Goal: Task Accomplishment & Management: Use online tool/utility

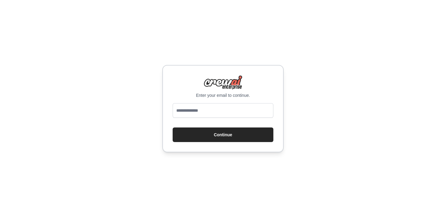
type input "**********"
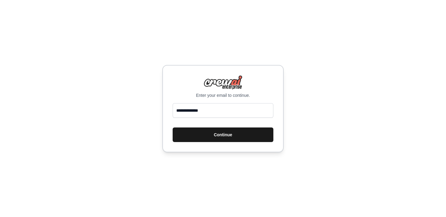
click at [220, 136] on button "Continue" at bounding box center [223, 134] width 101 height 15
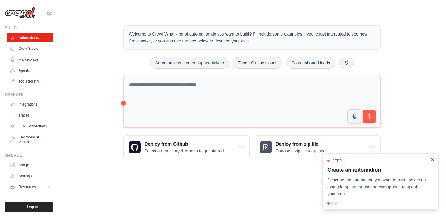
click at [432, 158] on icon "Close walkthrough" at bounding box center [431, 158] width 5 height 5
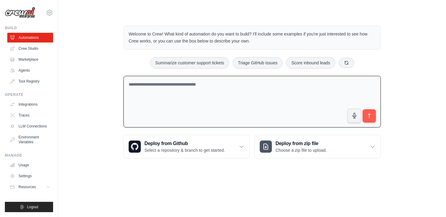
click at [199, 98] on textarea at bounding box center [251, 102] width 257 height 52
paste textarea "**********"
type textarea "**********"
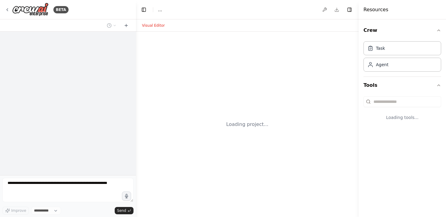
select select "****"
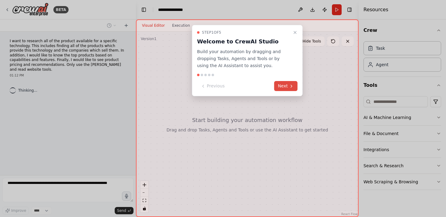
click at [279, 84] on button "Next" at bounding box center [285, 86] width 23 height 10
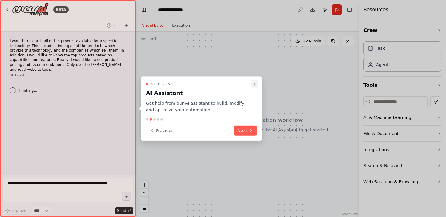
click at [254, 82] on icon "Close walkthrough" at bounding box center [254, 83] width 5 height 5
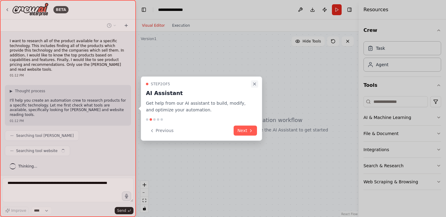
click at [253, 84] on icon "Close walkthrough" at bounding box center [254, 83] width 5 height 5
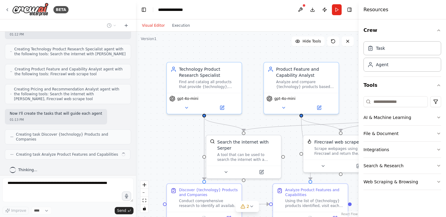
scroll to position [156, 0]
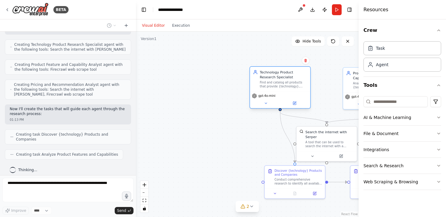
drag, startPoint x: 252, startPoint y: 99, endPoint x: 305, endPoint y: 98, distance: 52.8
click at [305, 98] on div "gpt-4o-mini" at bounding box center [280, 99] width 60 height 17
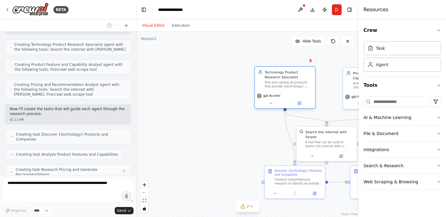
scroll to position [176, 0]
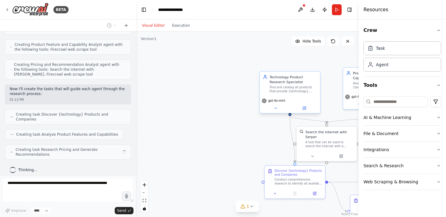
drag, startPoint x: 290, startPoint y: 95, endPoint x: 299, endPoint y: 98, distance: 10.4
click at [299, 98] on div "gpt-4o-mini" at bounding box center [290, 100] width 56 height 5
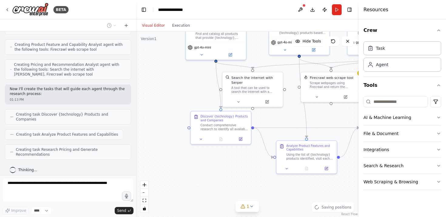
drag, startPoint x: 227, startPoint y: 103, endPoint x: 153, endPoint y: 49, distance: 91.8
click at [153, 49] on div ".deletable-edge-delete-btn { width: 20px; height: 20px; border: 0px solid #ffff…" at bounding box center [247, 124] width 223 height 185
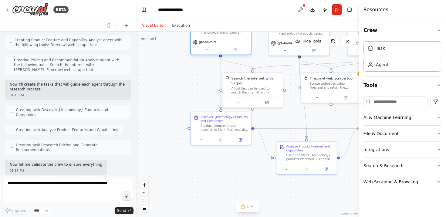
scroll to position [216, 0]
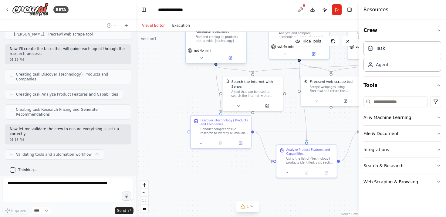
drag, startPoint x: 215, startPoint y: 45, endPoint x: 222, endPoint y: 43, distance: 7.3
click at [222, 48] on div "gpt-4o-mini" at bounding box center [216, 50] width 56 height 5
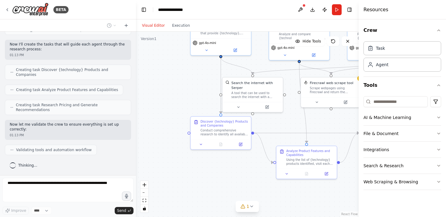
scroll to position [256, 0]
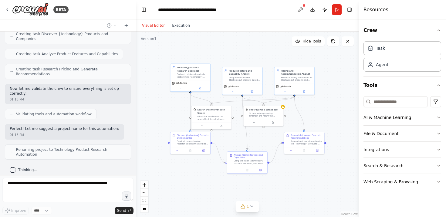
drag, startPoint x: 346, startPoint y: 199, endPoint x: 321, endPoint y: 194, distance: 26.0
click at [321, 194] on div ".deletable-edge-delete-btn { width: 20px; height: 20px; border: 0px solid #ffff…" at bounding box center [247, 124] width 223 height 185
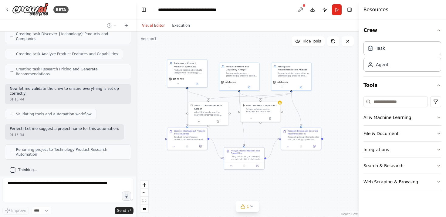
drag, startPoint x: 296, startPoint y: 177, endPoint x: 293, endPoint y: 173, distance: 5.2
click at [293, 173] on div ".deletable-edge-delete-btn { width: 20px; height: 20px; border: 0px solid #ffff…" at bounding box center [247, 124] width 223 height 185
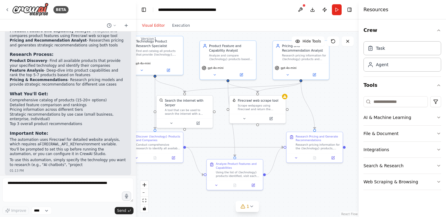
scroll to position [442, 0]
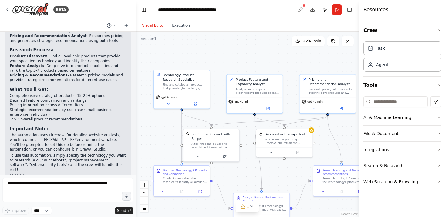
drag, startPoint x: 189, startPoint y: 116, endPoint x: 236, endPoint y: 172, distance: 72.8
click at [236, 172] on div ".deletable-edge-delete-btn { width: 20px; height: 20px; border: 0px solid #ffff…" at bounding box center [247, 124] width 223 height 185
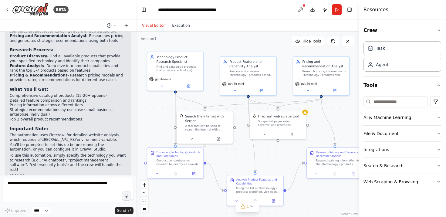
drag, startPoint x: 295, startPoint y: 110, endPoint x: 288, endPoint y: 92, distance: 19.4
click at [288, 92] on div ".deletable-edge-delete-btn { width: 20px; height: 20px; border: 0px solid #ffff…" at bounding box center [247, 124] width 223 height 185
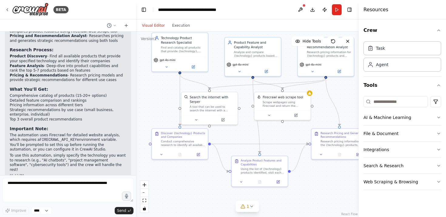
drag, startPoint x: 246, startPoint y: 153, endPoint x: 251, endPoint y: 134, distance: 19.6
click at [251, 134] on div ".deletable-edge-delete-btn { width: 20px; height: 20px; border: 0px solid #ffff…" at bounding box center [247, 124] width 223 height 185
click at [191, 141] on div "Conduct comprehensive research to identify all available products that provide …" at bounding box center [183, 142] width 44 height 7
click at [160, 154] on icon at bounding box center [162, 154] width 4 height 4
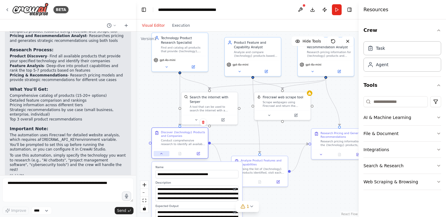
click at [160, 154] on icon at bounding box center [162, 154] width 4 height 4
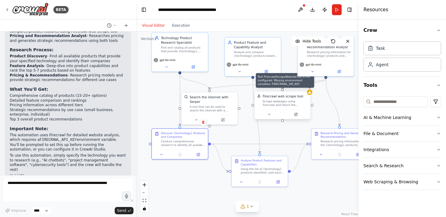
click at [309, 92] on icon at bounding box center [309, 92] width 3 height 3
click at [295, 103] on div "Scrape webpages using Firecrawl and return the contents" at bounding box center [285, 102] width 45 height 7
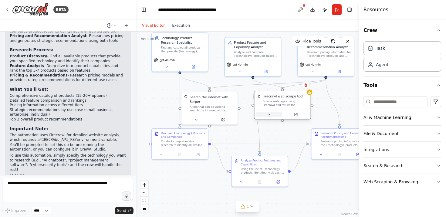
click at [271, 114] on icon at bounding box center [269, 115] width 4 height 4
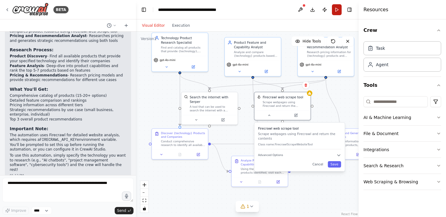
click at [335, 10] on button "Run" at bounding box center [337, 9] width 10 height 11
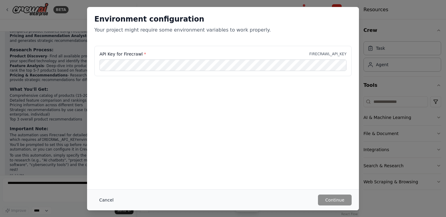
click at [107, 200] on button "Cancel" at bounding box center [106, 199] width 24 height 11
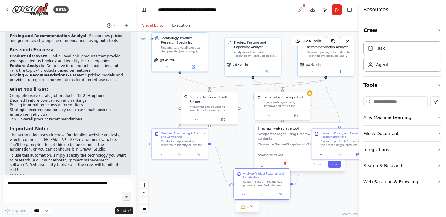
drag, startPoint x: 265, startPoint y: 170, endPoint x: 268, endPoint y: 183, distance: 13.0
click at [268, 183] on div "Using the list of {technology} products identified, visit each company's websit…" at bounding box center [265, 183] width 44 height 7
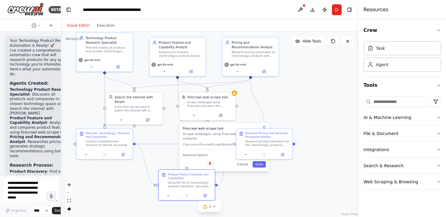
scroll to position [862, 0]
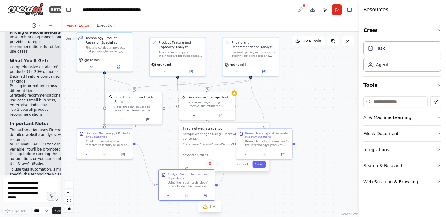
drag, startPoint x: 136, startPoint y: 132, endPoint x: 56, endPoint y: 123, distance: 79.9
click at [56, 123] on div "BETA I want to research all of the product available for a specific technology.…" at bounding box center [30, 108] width 61 height 217
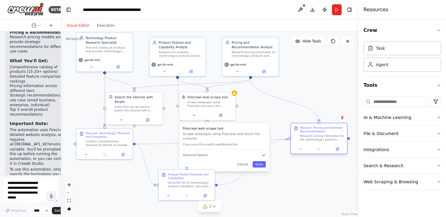
drag, startPoint x: 266, startPoint y: 139, endPoint x: 323, endPoint y: 136, distance: 56.8
click at [323, 136] on div "Research pricing information for the {technology} products, focusing especially…" at bounding box center [322, 137] width 44 height 7
click at [245, 165] on button "Cancel" at bounding box center [242, 164] width 16 height 6
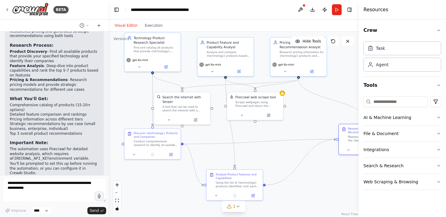
scroll to position [495, 0]
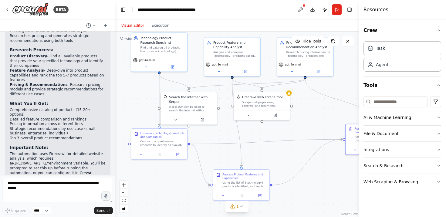
drag, startPoint x: 60, startPoint y: 158, endPoint x: 115, endPoint y: 163, distance: 55.7
click at [115, 163] on div "BETA I want to research all of the product available for a specific technology.…" at bounding box center [223, 108] width 446 height 217
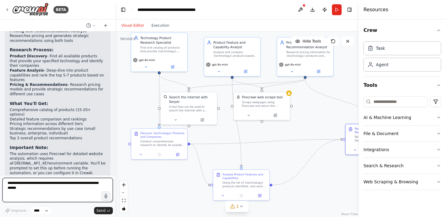
click at [52, 191] on textarea at bounding box center [57, 190] width 110 height 24
type textarea "**********"
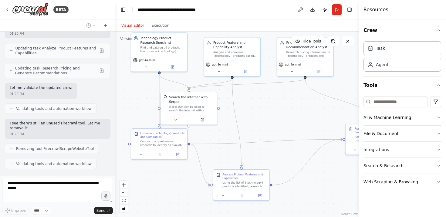
scroll to position [890, 0]
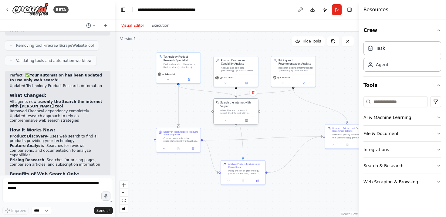
drag, startPoint x: 215, startPoint y: 116, endPoint x: 252, endPoint y: 116, distance: 36.7
click at [252, 116] on div "Search the internet with Serper A tool that can be used to search the internet …" at bounding box center [236, 108] width 44 height 18
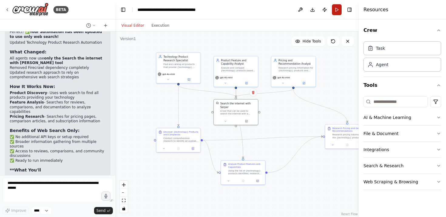
click at [334, 8] on button "Run" at bounding box center [337, 9] width 10 height 11
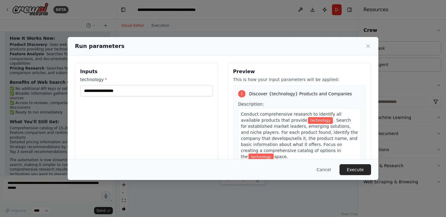
scroll to position [1090, 0]
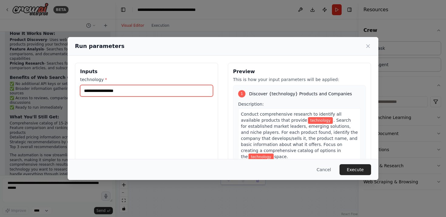
click at [163, 94] on input "technology *" at bounding box center [146, 91] width 133 height 12
type input "*"
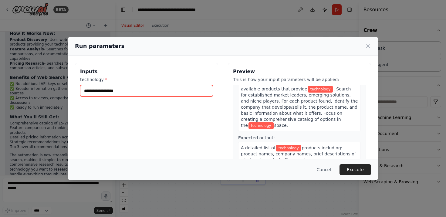
scroll to position [38, 0]
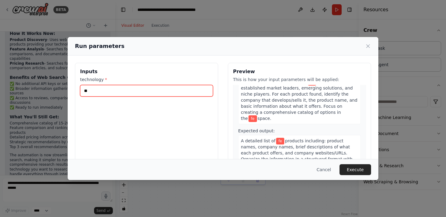
type input "*"
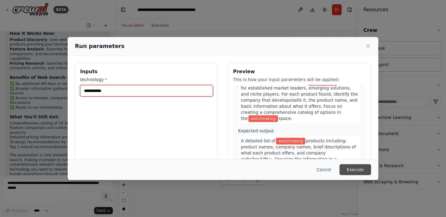
type input "**********"
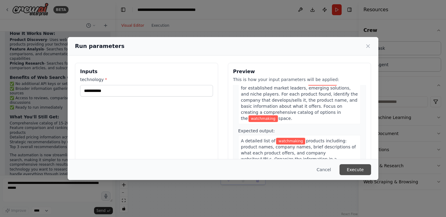
click at [357, 170] on button "Execute" at bounding box center [355, 169] width 32 height 11
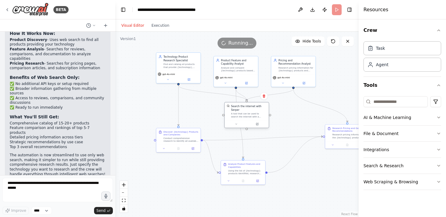
drag, startPoint x: 207, startPoint y: 116, endPoint x: 254, endPoint y: 121, distance: 47.3
click at [254, 121] on div at bounding box center [246, 123] width 44 height 7
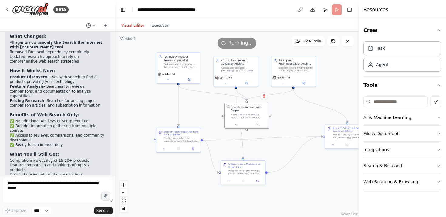
scroll to position [1090, 0]
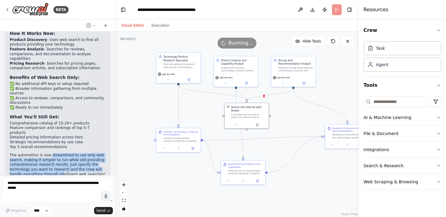
drag, startPoint x: 50, startPoint y: 140, endPoint x: 61, endPoint y: 159, distance: 21.3
click at [61, 159] on p "The automation is now streamlined to use only web search, making it simpler to …" at bounding box center [58, 165] width 96 height 24
click at [77, 159] on p "The automation is now streamlined to use only web search, making it simpler to …" at bounding box center [58, 165] width 96 height 24
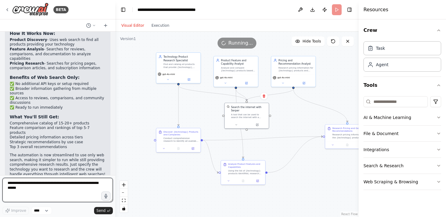
click at [60, 184] on textarea at bounding box center [57, 190] width 110 height 24
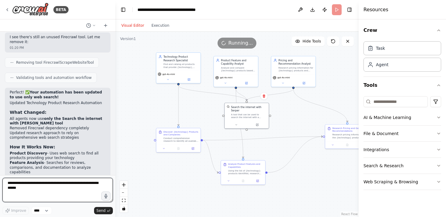
scroll to position [972, 0]
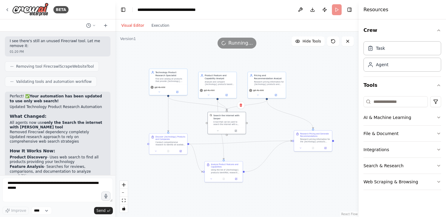
drag, startPoint x: 285, startPoint y: 123, endPoint x: 261, endPoint y: 130, distance: 25.5
click at [261, 130] on div ".deletable-edge-delete-btn { width: 20px; height: 20px; border: 0px solid #ffff…" at bounding box center [236, 124] width 243 height 185
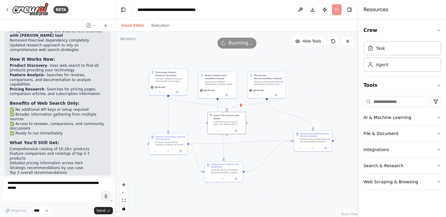
scroll to position [1090, 0]
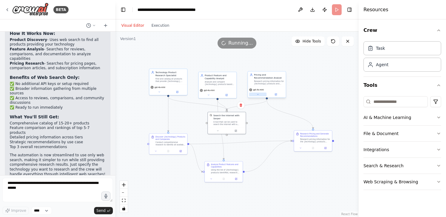
click at [256, 95] on button at bounding box center [257, 94] width 17 height 4
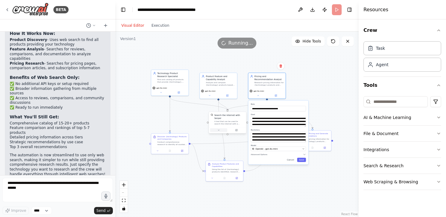
click at [218, 131] on icon at bounding box center [218, 130] width 2 height 2
click at [170, 184] on div ".deletable-edge-delete-btn { width: 20px; height: 20px; border: 0px solid #ffff…" at bounding box center [236, 124] width 243 height 185
click at [159, 151] on button at bounding box center [157, 150] width 10 height 4
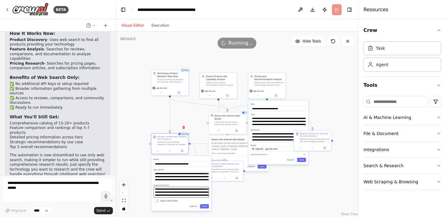
click at [196, 197] on textarea "**********" at bounding box center [180, 192] width 55 height 11
click at [190, 194] on textarea "**********" at bounding box center [180, 192] width 55 height 11
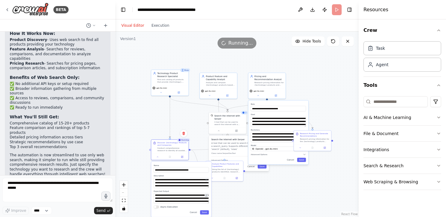
drag, startPoint x: 207, startPoint y: 190, endPoint x: 207, endPoint y: 195, distance: 5.5
click at [207, 195] on button at bounding box center [206, 195] width 4 height 4
click at [207, 195] on icon at bounding box center [206, 195] width 2 height 2
click at [208, 195] on textarea "**********" at bounding box center [180, 198] width 55 height 11
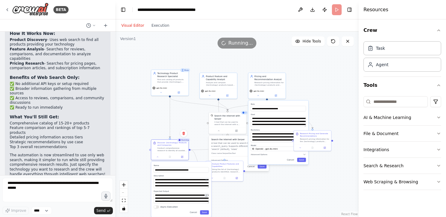
click at [206, 195] on icon at bounding box center [207, 195] width 2 height 2
click at [198, 198] on textarea "**********" at bounding box center [180, 198] width 55 height 11
click at [194, 213] on button "Cancel" at bounding box center [193, 212] width 11 height 4
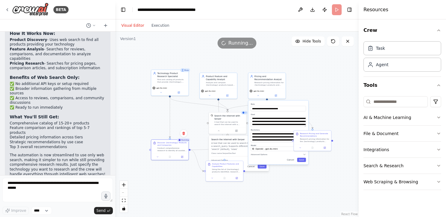
click at [270, 194] on div ".deletable-edge-delete-btn { width: 20px; height: 20px; border: 0px solid #ffff…" at bounding box center [236, 124] width 243 height 185
click at [330, 162] on div ".deletable-edge-delete-btn { width: 20px; height: 20px; border: 0px solid #ffff…" at bounding box center [236, 124] width 243 height 185
click at [292, 161] on button "Cancel" at bounding box center [290, 160] width 11 height 4
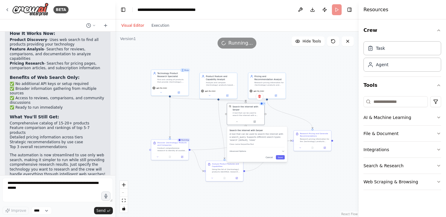
drag, startPoint x: 258, startPoint y: 149, endPoint x: 276, endPoint y: 141, distance: 18.9
click at [276, 141] on p "A tool that can be used to search the internet with a search_query. Supports di…" at bounding box center [256, 137] width 55 height 9
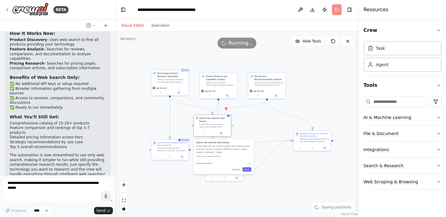
drag, startPoint x: 242, startPoint y: 114, endPoint x: 207, endPoint y: 127, distance: 37.4
click at [207, 127] on div "A tool that can be used to search the internet with a search_query. Supports di…" at bounding box center [214, 125] width 30 height 5
click at [227, 149] on p "A tool that can be used to search the internet with a search_query. Supports di…" at bounding box center [223, 149] width 55 height 9
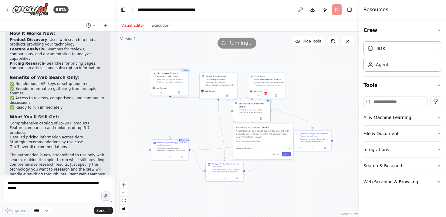
drag, startPoint x: 227, startPoint y: 149, endPoint x: 267, endPoint y: 136, distance: 42.3
click at [267, 136] on p "A tool that can be used to search the internet with a search_query. Supports di…" at bounding box center [262, 133] width 55 height 9
click at [276, 155] on button "Cancel" at bounding box center [275, 154] width 11 height 4
drag, startPoint x: 254, startPoint y: 114, endPoint x: 225, endPoint y: 126, distance: 31.3
click at [225, 126] on div "Search the internet with Serper A tool that can be used to search the internet …" at bounding box center [224, 119] width 37 height 15
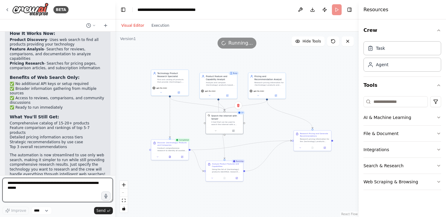
click at [56, 187] on textarea at bounding box center [57, 190] width 110 height 24
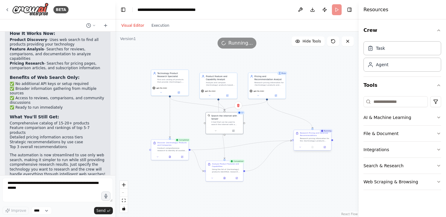
click at [311, 142] on div "Research pricing information for the {technology} products through web searches…" at bounding box center [314, 139] width 29 height 5
click at [313, 166] on div ".deletable-edge-delete-btn { width: 20px; height: 20px; border: 0px solid #ffff…" at bounding box center [236, 124] width 243 height 185
click at [156, 26] on button "Execution" at bounding box center [160, 25] width 25 height 7
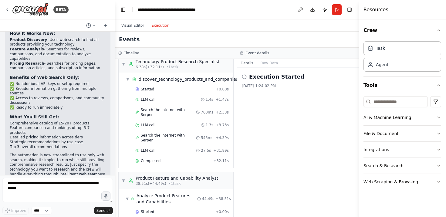
scroll to position [0, 0]
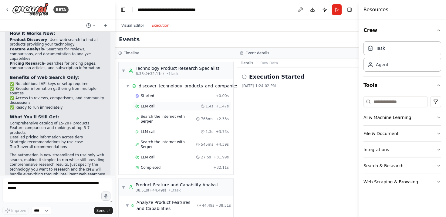
click at [163, 106] on div "LLM call 1.4s + 1.47s" at bounding box center [181, 106] width 93 height 5
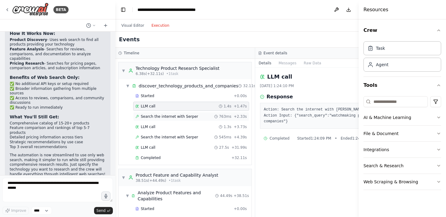
click at [165, 118] on span "Search the internet with Serper" at bounding box center [169, 116] width 57 height 5
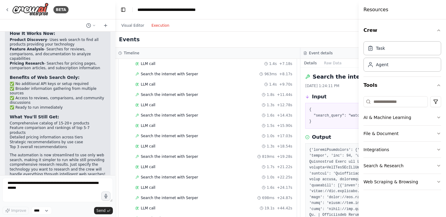
scroll to position [308, 0]
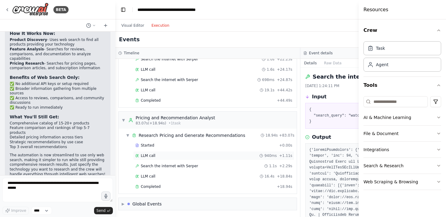
click at [177, 157] on div "LLM call 940ms + 1.11s" at bounding box center [213, 155] width 157 height 5
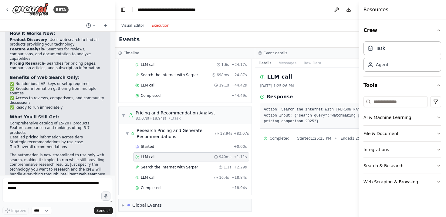
scroll to position [335, 0]
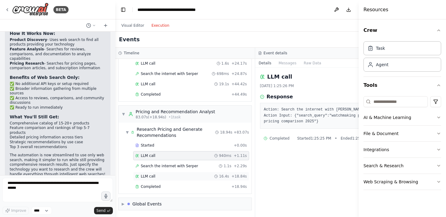
click at [170, 174] on div "LLM call 16.4s + 18.84s" at bounding box center [191, 176] width 112 height 5
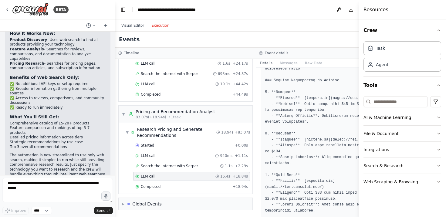
scroll to position [190, 0]
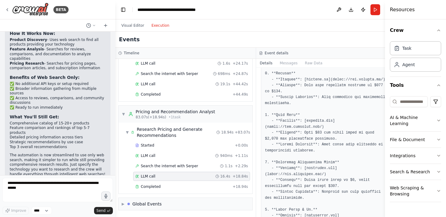
drag, startPoint x: 359, startPoint y: 13, endPoint x: 411, endPoint y: 17, distance: 52.0
click at [411, 17] on div "Resources Crew Task Agent Tools AI & Machine Learning File & Document Integrati…" at bounding box center [415, 108] width 61 height 217
click at [135, 26] on button "Visual Editor" at bounding box center [133, 25] width 30 height 7
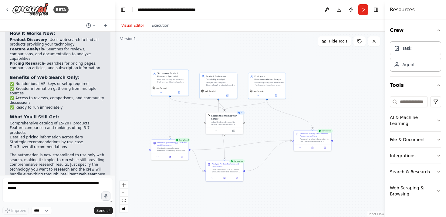
click at [154, 31] on div "Visual Editor Execution" at bounding box center [145, 25] width 55 height 12
click at [156, 29] on div "Visual Editor Execution" at bounding box center [145, 25] width 55 height 12
click at [159, 26] on button "Execution" at bounding box center [160, 25] width 25 height 7
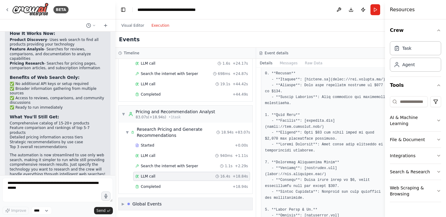
click at [124, 201] on span "▶" at bounding box center [123, 203] width 3 height 5
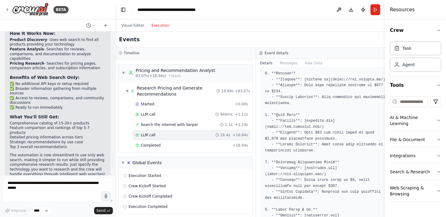
scroll to position [370, 0]
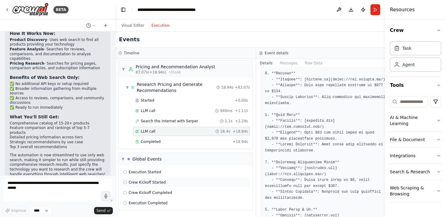
click at [170, 180] on div "Crew Kickoff Started" at bounding box center [185, 182] width 125 height 5
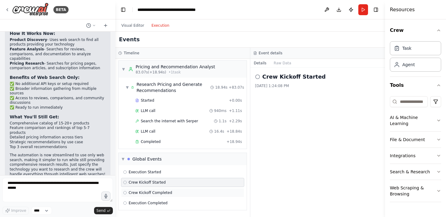
click at [172, 190] on div "Crew Kickoff Completed" at bounding box center [182, 192] width 119 height 5
click at [172, 200] on div "Execution Completed" at bounding box center [182, 202] width 119 height 5
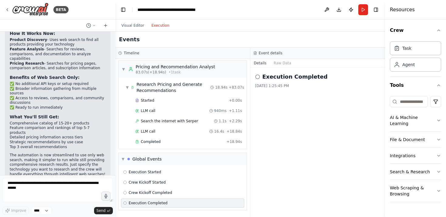
scroll to position [320, 0]
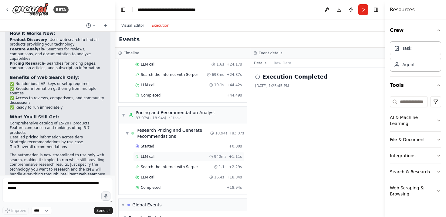
click at [156, 160] on div "LLM call 940ms + 1.11s" at bounding box center [188, 156] width 111 height 9
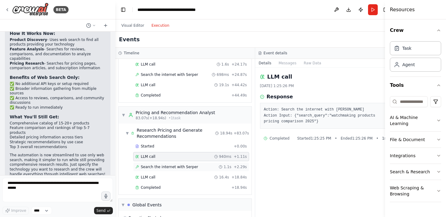
click at [169, 167] on span "Search the internet with Serper" at bounding box center [169, 166] width 57 height 5
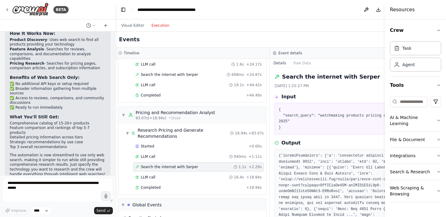
scroll to position [310, 0]
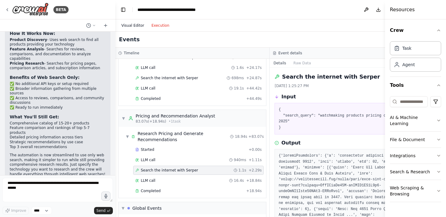
click at [135, 28] on button "Visual Editor" at bounding box center [133, 25] width 30 height 7
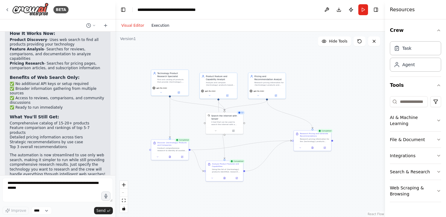
click at [160, 27] on button "Execution" at bounding box center [160, 25] width 25 height 7
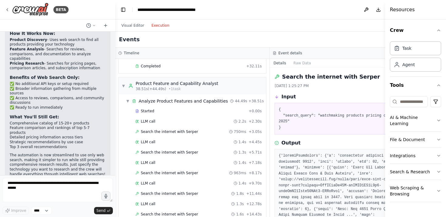
scroll to position [0, 0]
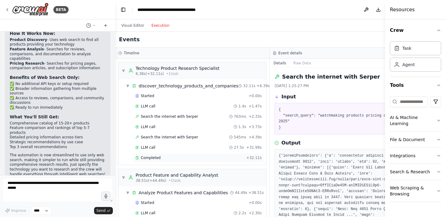
click at [161, 160] on div "Completed" at bounding box center [189, 157] width 109 height 5
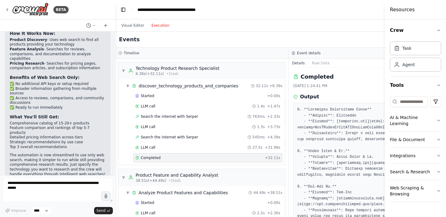
click at [291, 126] on div "Completed 8/21/2025, 1:24:41 PM Output" at bounding box center [374, 142] width 173 height 149
click at [287, 54] on div "Timeline" at bounding box center [201, 53] width 173 height 11
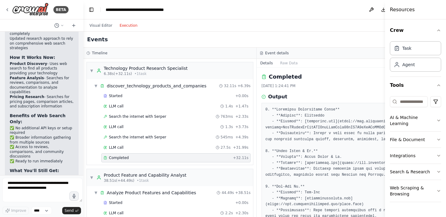
scroll to position [1666, 0]
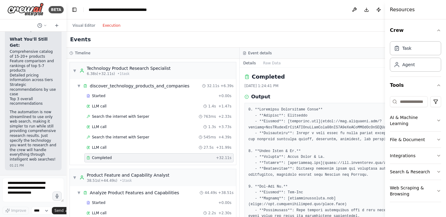
drag, startPoint x: 114, startPoint y: 47, endPoint x: 66, endPoint y: 55, distance: 48.1
click at [66, 55] on div "BETA I want to research all of the product available for a specific technology.…" at bounding box center [223, 108] width 446 height 217
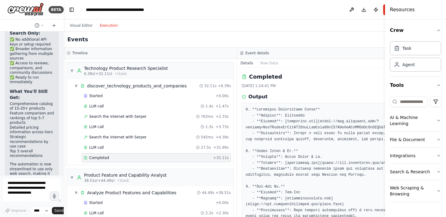
scroll to position [1788, 0]
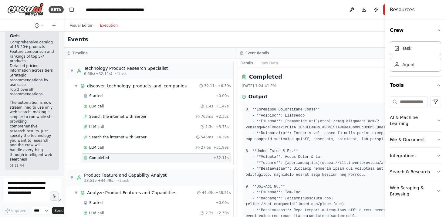
drag, startPoint x: 65, startPoint y: 57, endPoint x: 29, endPoint y: 64, distance: 36.7
click at [29, 64] on div "BETA I want to research all of the product available for a specific technology.…" at bounding box center [32, 108] width 64 height 217
drag, startPoint x: 386, startPoint y: 23, endPoint x: 414, endPoint y: 26, distance: 28.1
click at [414, 26] on div "Resources Crew Task Agent Tools AI & Machine Learning File & Document Integrati…" at bounding box center [415, 108] width 61 height 217
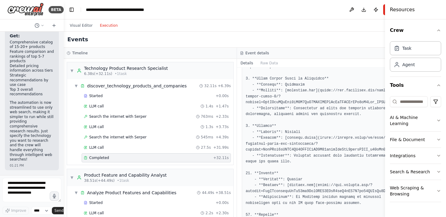
scroll to position [365, 0]
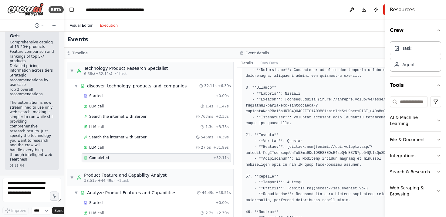
click at [74, 23] on button "Visual Editor" at bounding box center [81, 25] width 30 height 7
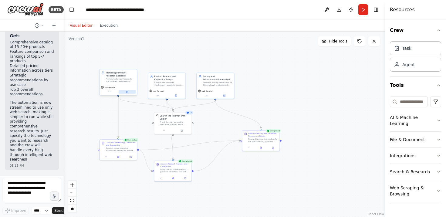
click at [125, 93] on button at bounding box center [127, 92] width 17 height 4
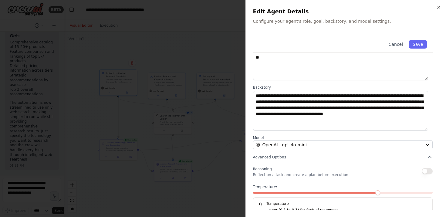
scroll to position [58, 0]
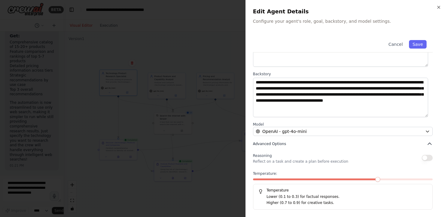
click at [339, 144] on button "Advanced Options" at bounding box center [343, 144] width 180 height 6
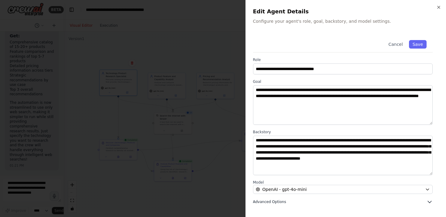
scroll to position [0, 0]
click at [348, 202] on button "Advanced Options" at bounding box center [343, 202] width 180 height 6
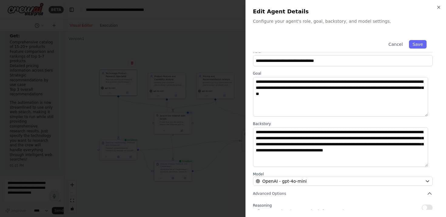
scroll to position [58, 0]
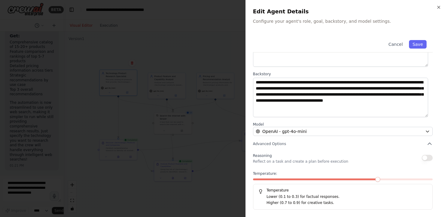
click at [375, 180] on span at bounding box center [377, 179] width 5 height 5
click at [438, 6] on icon "button" at bounding box center [438, 7] width 5 height 5
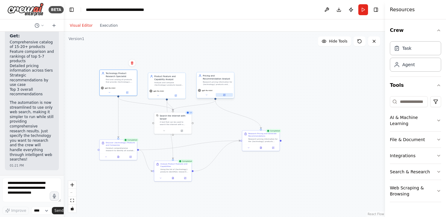
click at [224, 96] on button at bounding box center [224, 95] width 17 height 4
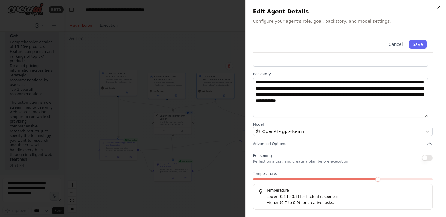
click at [438, 9] on icon "button" at bounding box center [438, 7] width 5 height 5
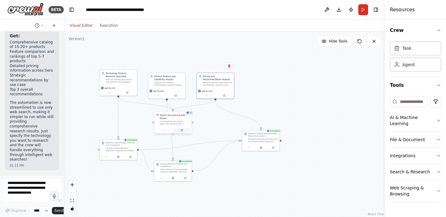
click at [181, 130] on icon at bounding box center [182, 130] width 2 height 2
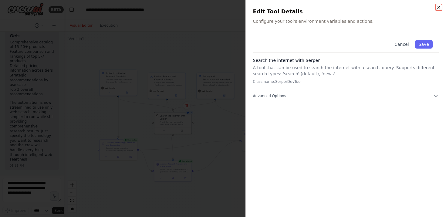
click at [438, 9] on icon "button" at bounding box center [438, 7] width 5 height 5
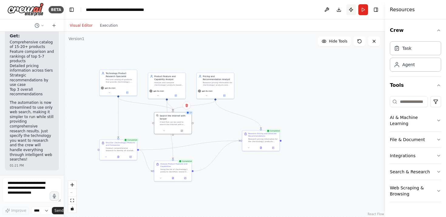
click at [351, 12] on button "Publish" at bounding box center [351, 9] width 10 height 11
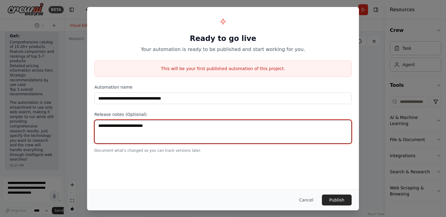
click at [218, 129] on textarea at bounding box center [222, 132] width 257 height 24
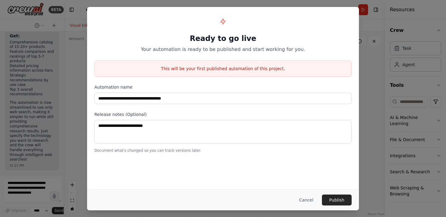
click at [227, 156] on div "**********" at bounding box center [223, 83] width 272 height 153
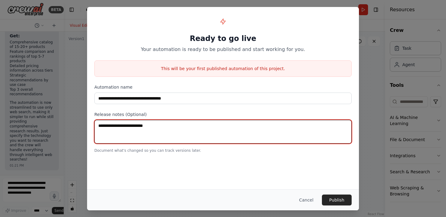
click at [236, 134] on textarea at bounding box center [222, 132] width 257 height 24
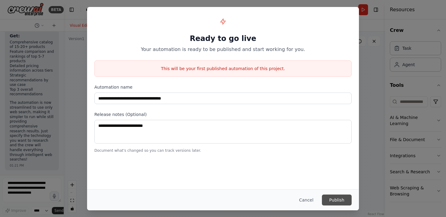
click at [344, 202] on button "Publish" at bounding box center [337, 199] width 30 height 11
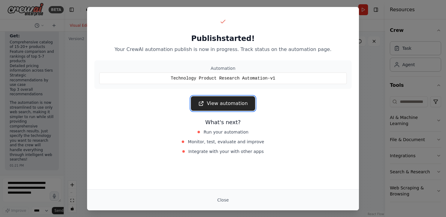
click at [232, 99] on link "View automation" at bounding box center [223, 103] width 64 height 15
click at [123, 52] on p "Your CrewAI automation publish is now in progress. Track status on the automati…" at bounding box center [222, 49] width 257 height 7
click at [225, 198] on button "Close" at bounding box center [222, 199] width 21 height 11
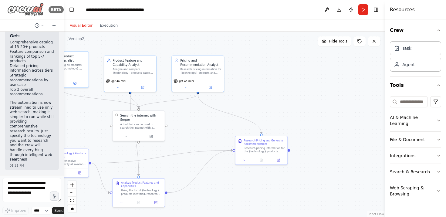
click at [26, 9] on img at bounding box center [25, 10] width 36 height 14
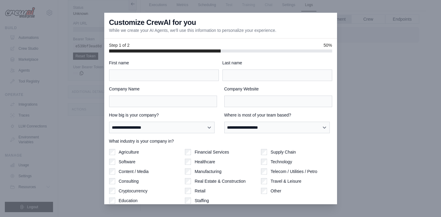
click at [353, 62] on div at bounding box center [220, 108] width 441 height 217
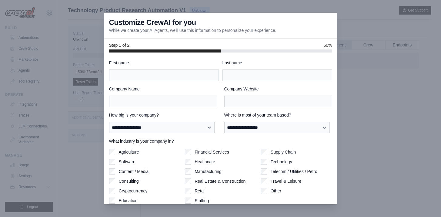
click at [368, 109] on div at bounding box center [220, 108] width 441 height 217
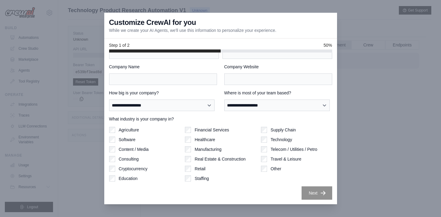
click at [361, 121] on div at bounding box center [220, 108] width 441 height 217
click at [116, 27] on p "While we create your AI Agents, we'll use this information to personalize your …" at bounding box center [192, 30] width 167 height 6
click at [79, 29] on div at bounding box center [220, 108] width 441 height 217
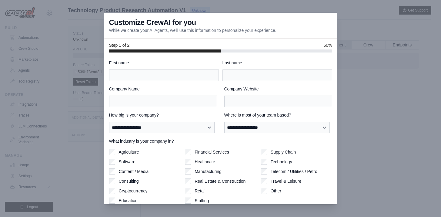
click at [98, 14] on div at bounding box center [220, 108] width 441 height 217
click at [365, 8] on div at bounding box center [220, 108] width 441 height 217
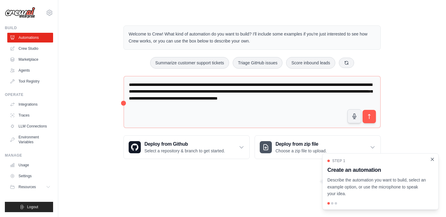
click at [433, 159] on icon "Close walkthrough" at bounding box center [431, 158] width 5 height 5
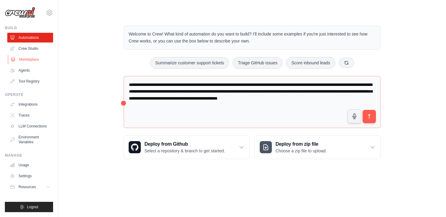
click at [30, 57] on link "Marketplace" at bounding box center [31, 60] width 46 height 10
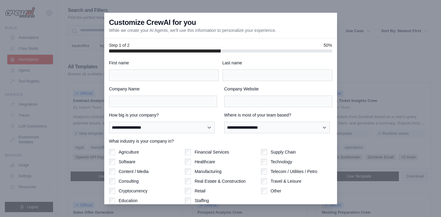
click at [37, 45] on div at bounding box center [220, 108] width 441 height 217
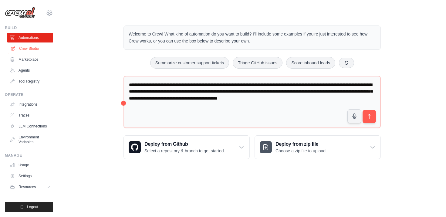
click at [28, 51] on link "Crew Studio" at bounding box center [31, 49] width 46 height 10
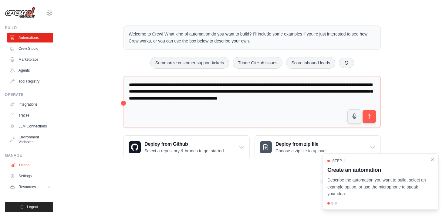
click at [27, 168] on link "Usage" at bounding box center [31, 165] width 46 height 10
